Goal: Information Seeking & Learning: Learn about a topic

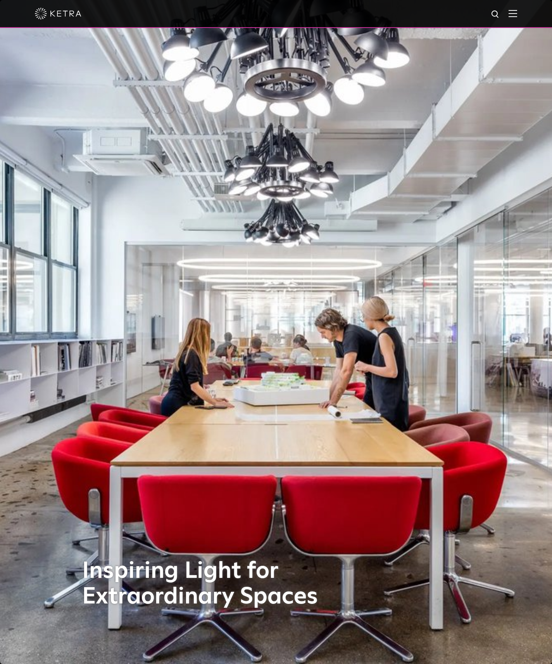
click at [512, 17] on img at bounding box center [513, 13] width 9 height 7
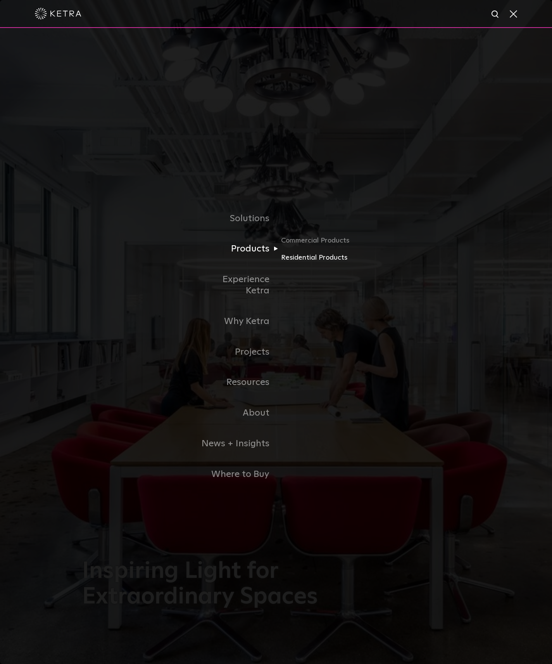
click at [303, 258] on link "Residential Products" at bounding box center [318, 257] width 74 height 11
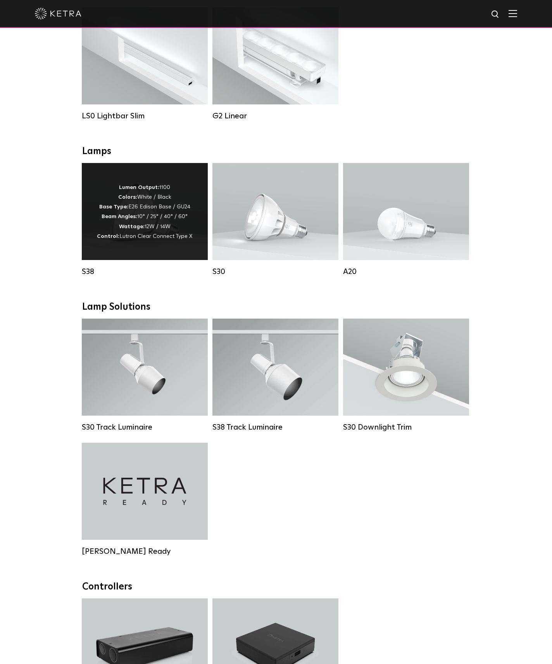
scroll to position [320, 0]
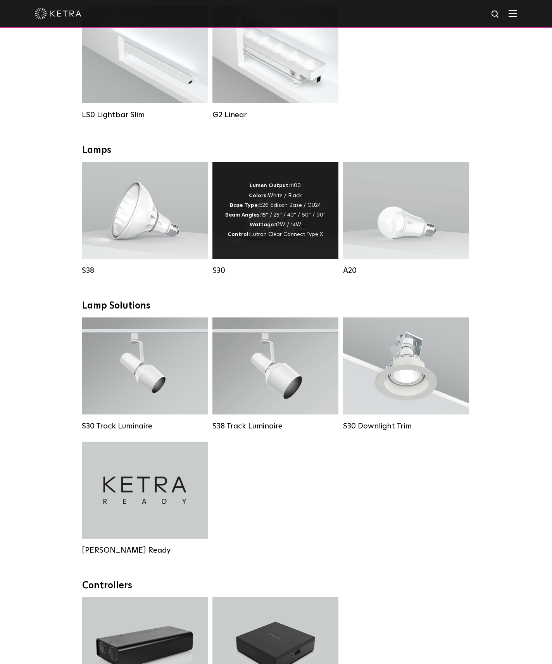
click at [258, 240] on div "Lumen Output: 1100 Colors: White / Black Base Type: E26 Edison Base / GU24 Beam…" at bounding box center [276, 210] width 126 height 97
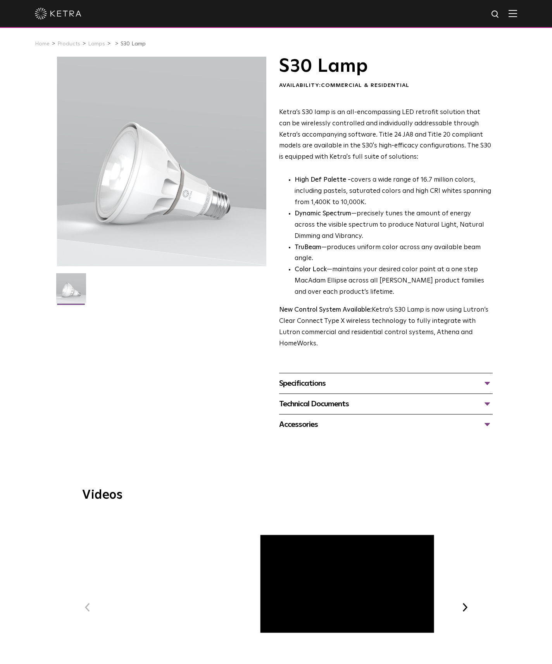
click at [296, 377] on div "Specifications" at bounding box center [386, 383] width 214 height 12
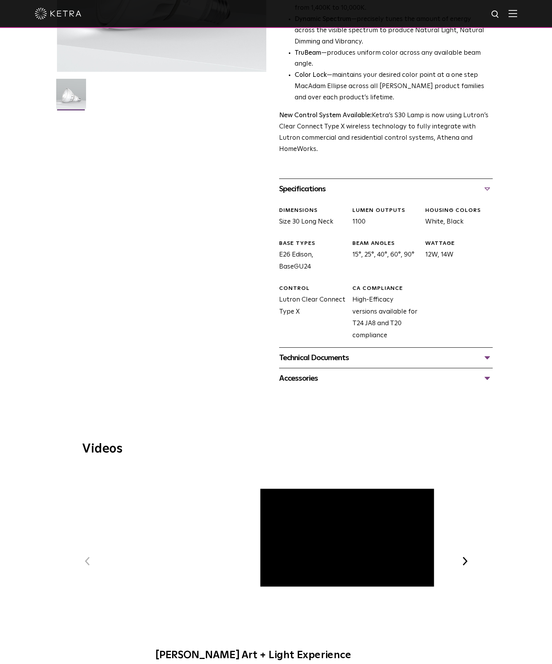
scroll to position [198, 0]
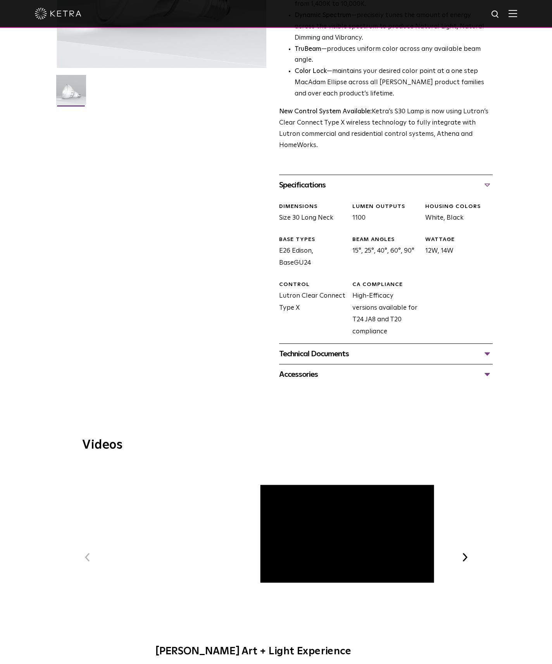
click at [294, 348] on div "Technical Documents" at bounding box center [386, 354] width 214 height 12
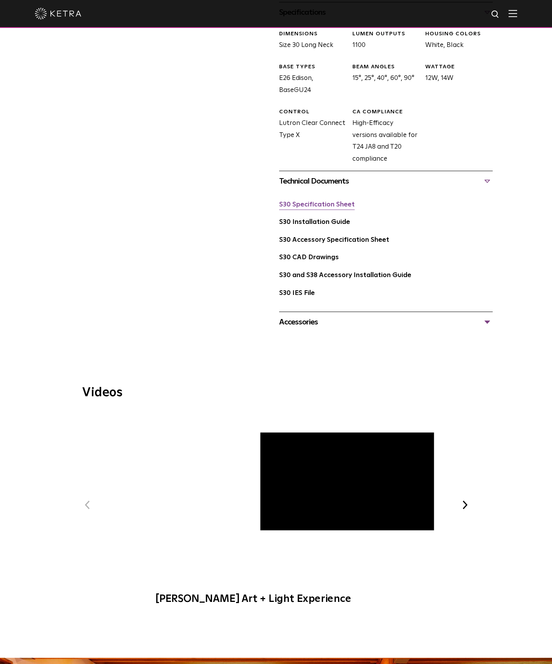
scroll to position [370, 0]
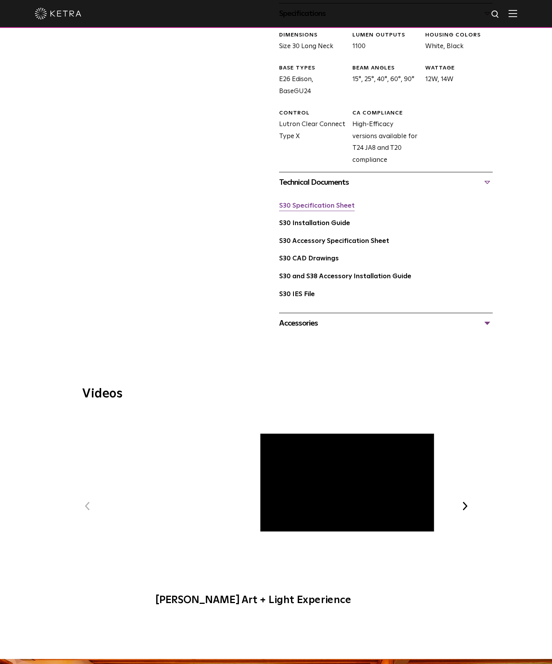
click at [303, 202] on link "S30 Specification Sheet" at bounding box center [317, 205] width 76 height 7
